Goal: Information Seeking & Learning: Learn about a topic

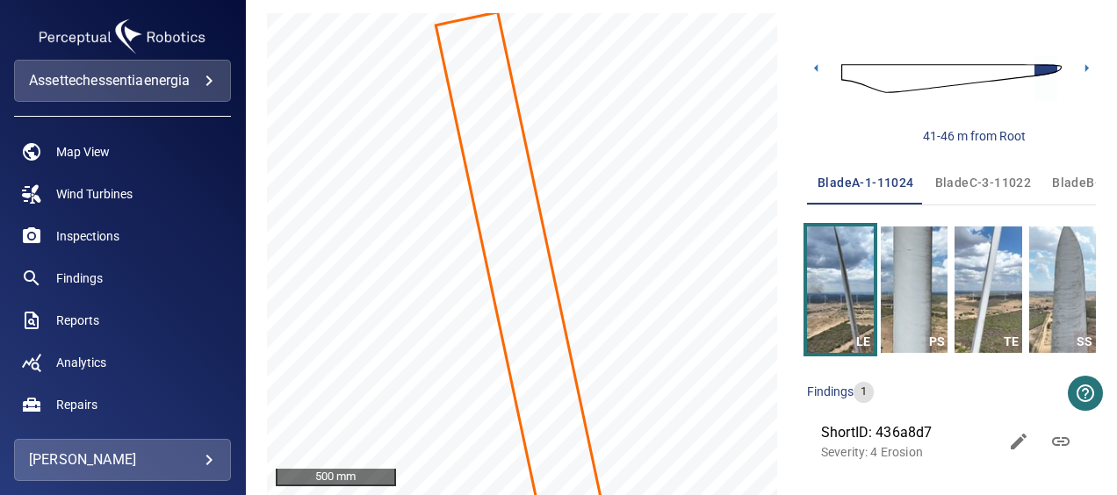
scroll to position [250, 0]
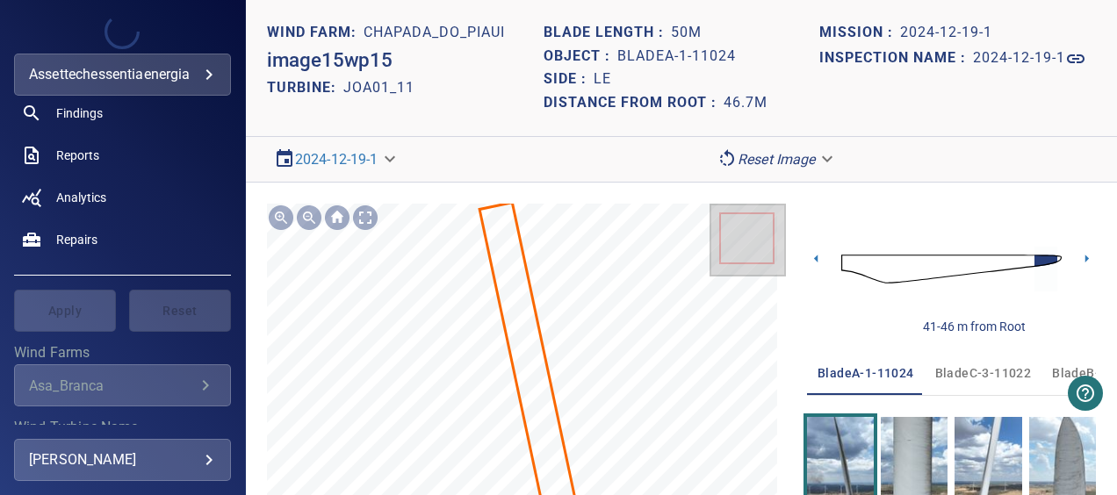
scroll to position [263, 0]
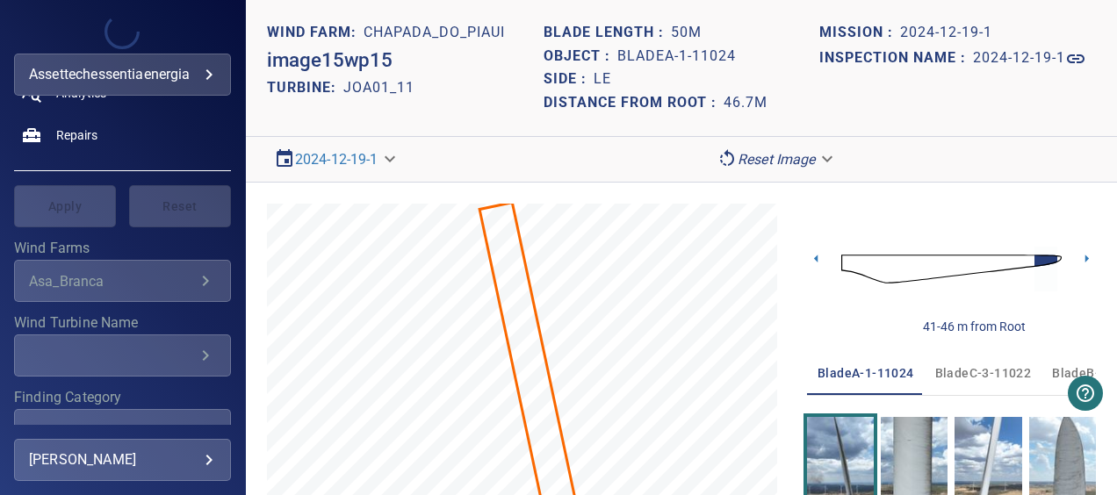
click at [155, 65] on body "**********" at bounding box center [558, 247] width 1117 height 495
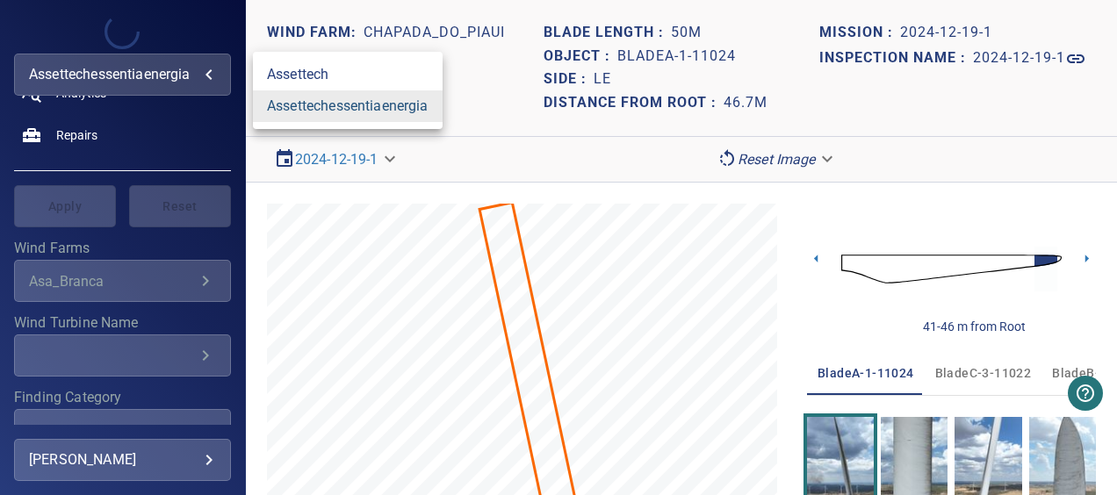
click at [307, 102] on link "assettechessentiaenergia" at bounding box center [348, 106] width 190 height 32
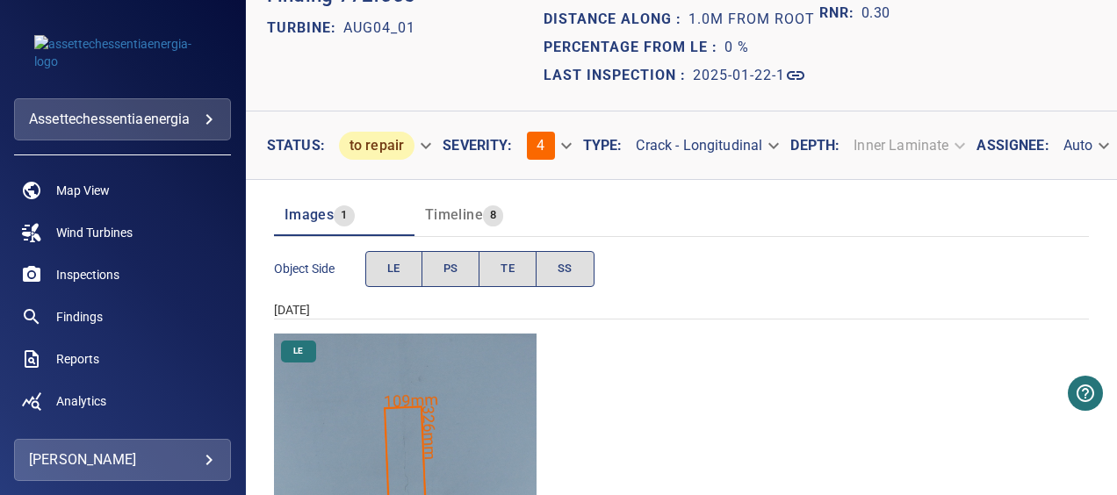
scroll to position [176, 0]
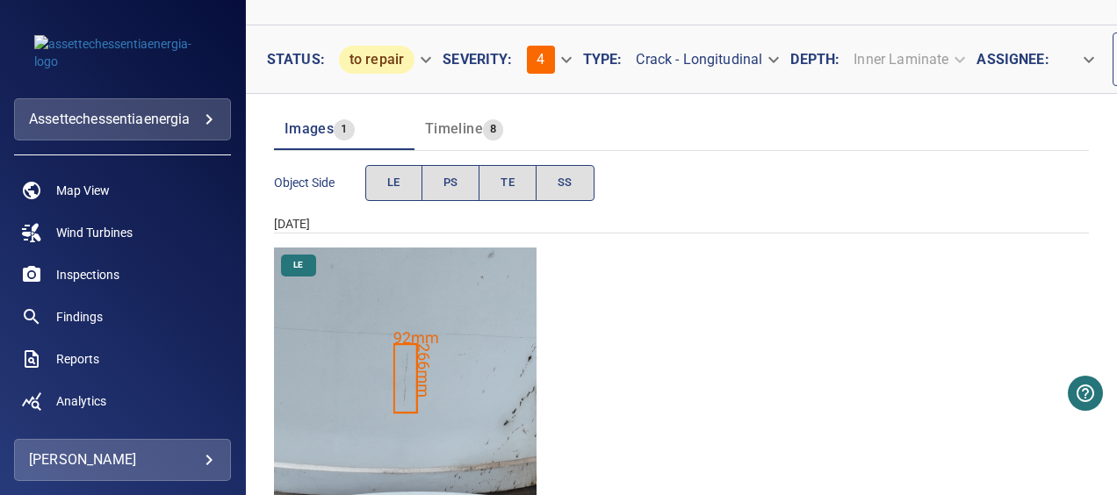
scroll to position [223, 0]
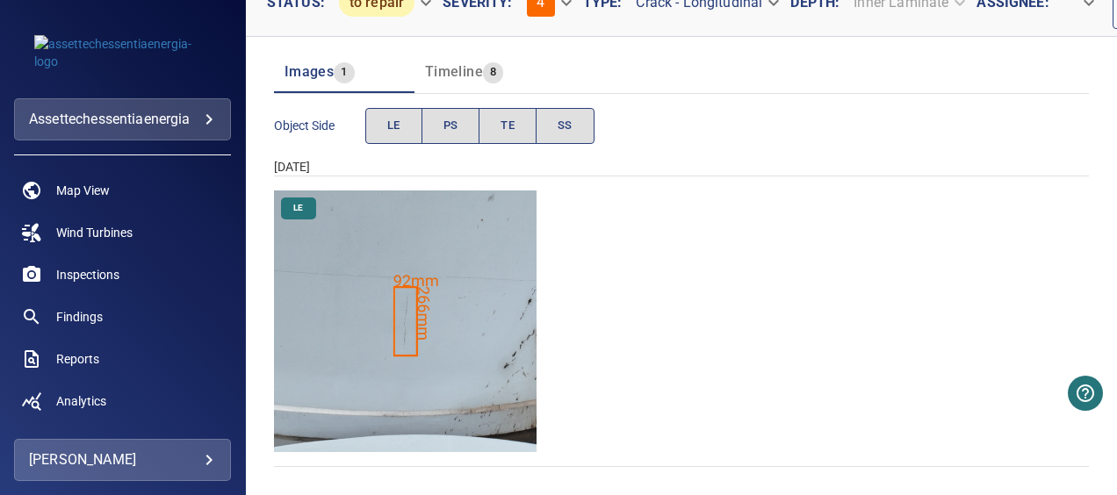
click at [447, 281] on img "Chapada_do_Piaui/JOA01_06/2024-12-19-1/2024-12-19-2/image70wp70.jpg" at bounding box center [405, 322] width 263 height 263
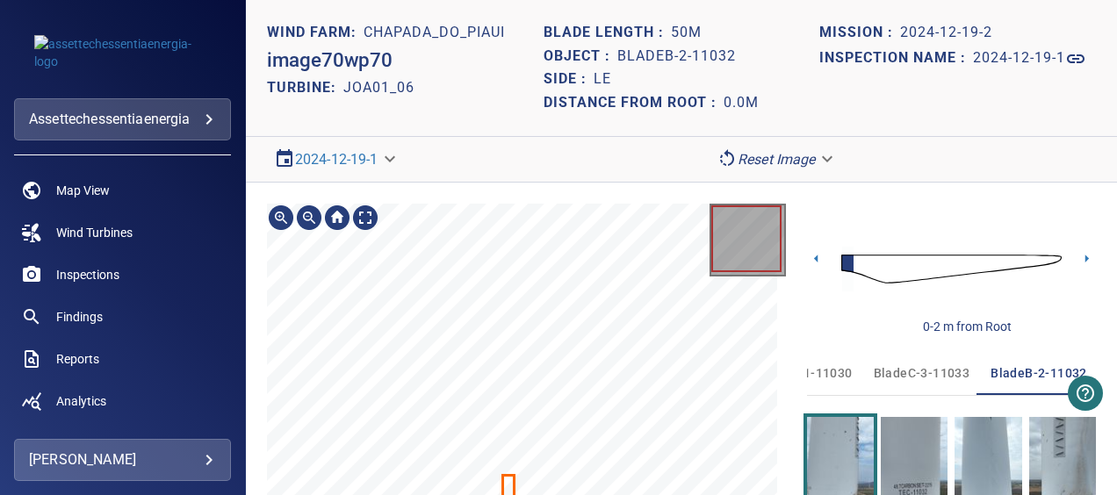
scroll to position [191, 0]
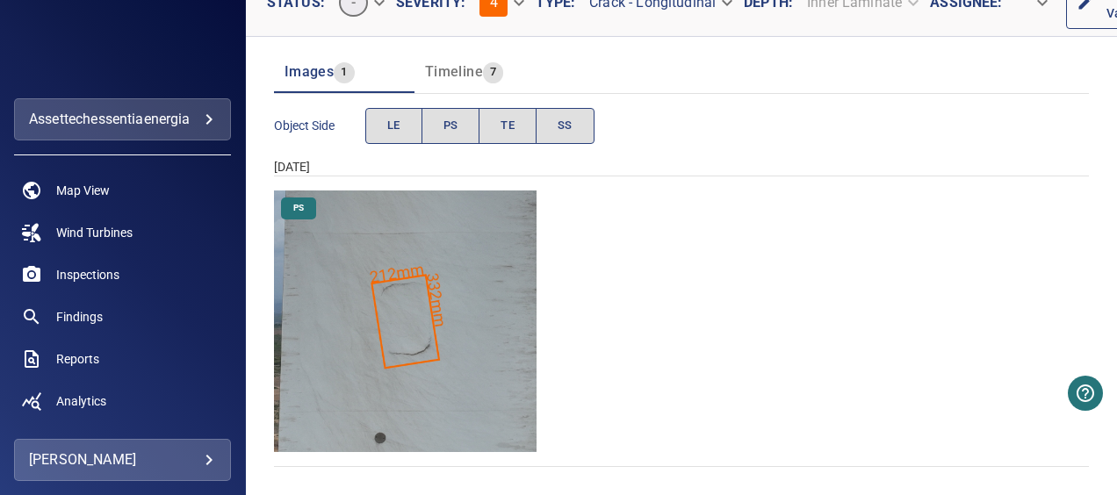
scroll to position [244, 0]
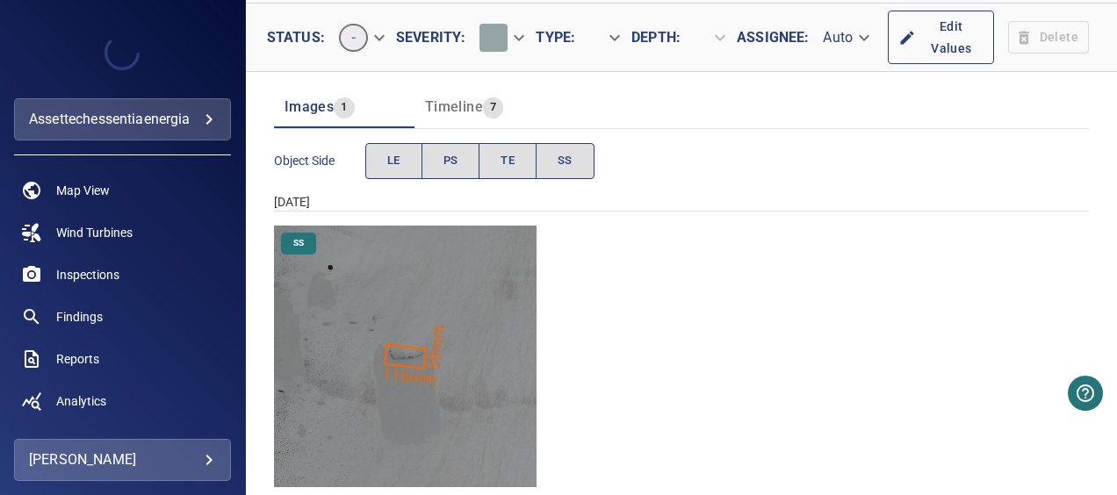
scroll to position [230, 0]
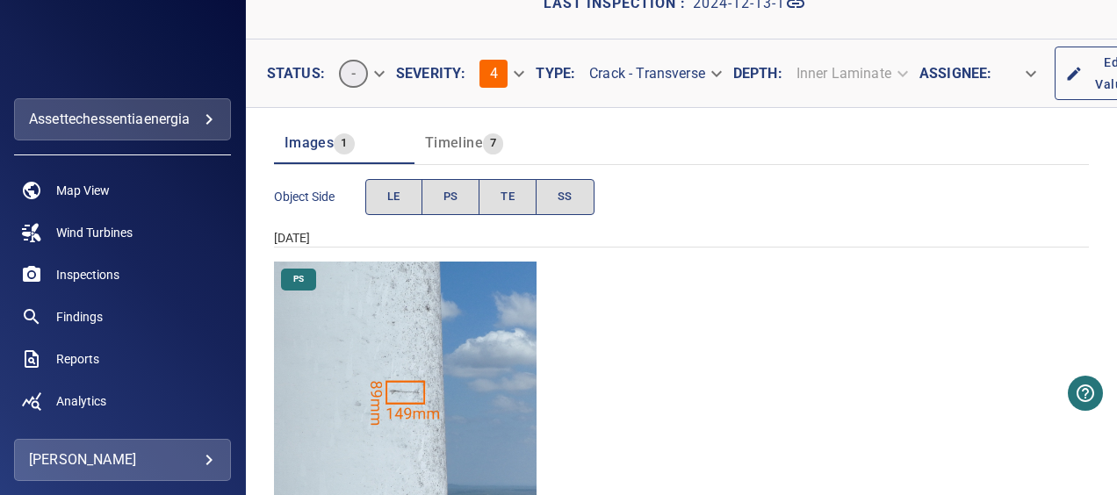
scroll to position [223, 0]
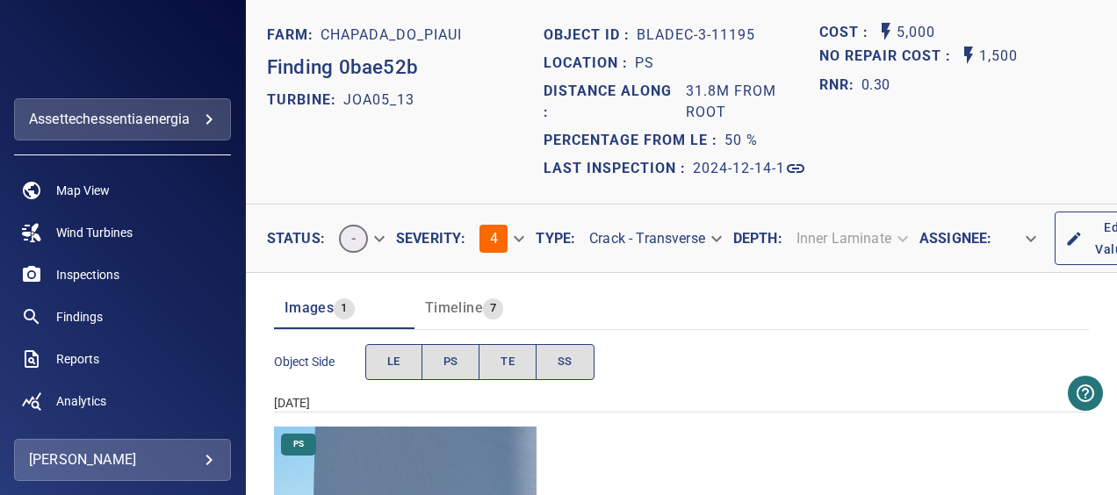
scroll to position [244, 0]
